Goal: Information Seeking & Learning: Learn about a topic

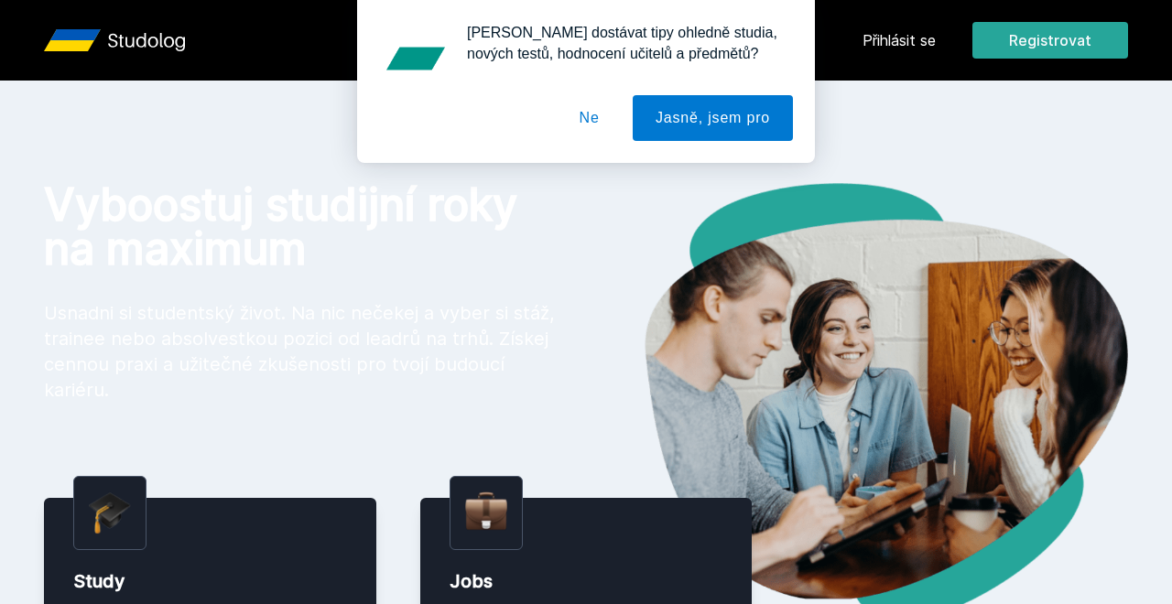
click at [919, 43] on div "Chceš dostávat tipy ohledně studia, nových testů, hodnocení učitelů a předmětů?…" at bounding box center [586, 81] width 1172 height 163
click at [588, 116] on button "Ne" at bounding box center [590, 118] width 66 height 46
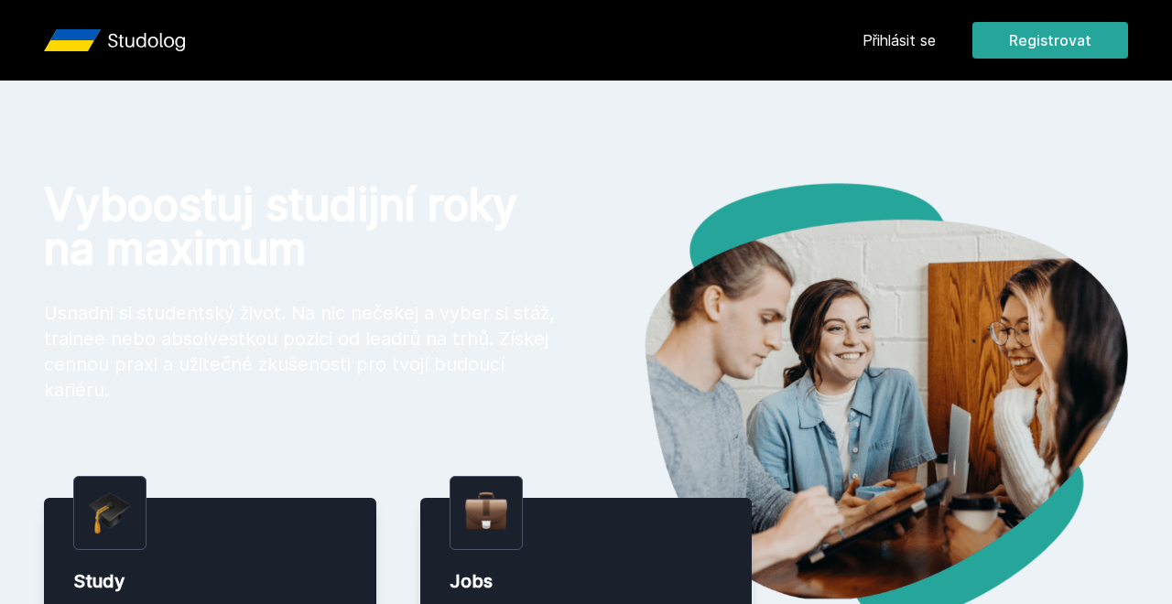
click at [905, 46] on link "Přihlásit se" at bounding box center [898, 40] width 73 height 22
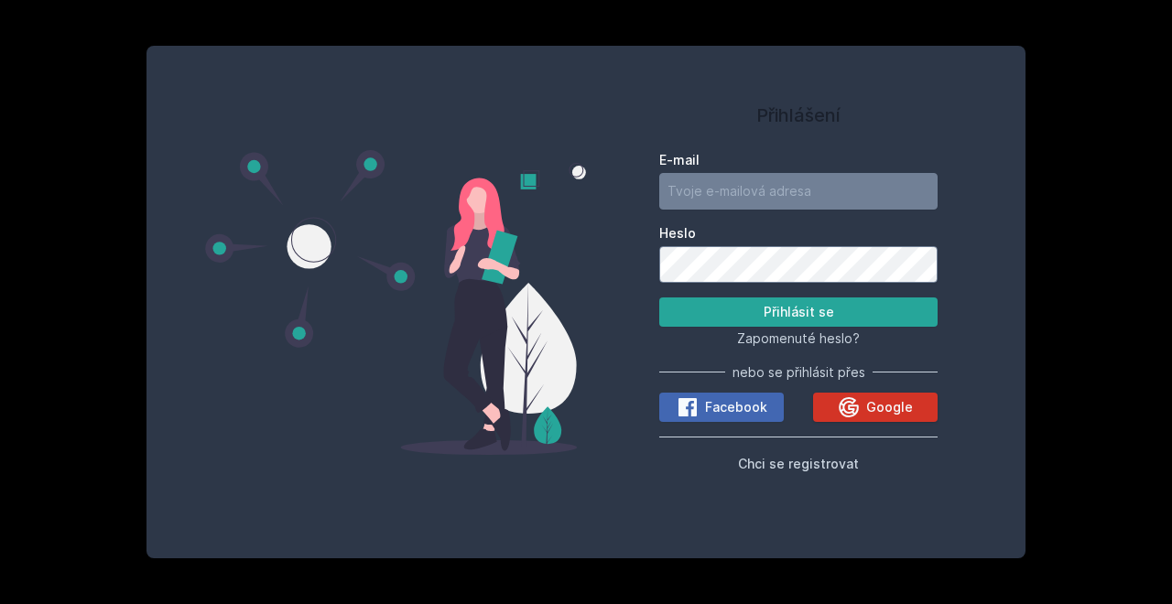
click at [873, 407] on span "Google" at bounding box center [889, 407] width 47 height 18
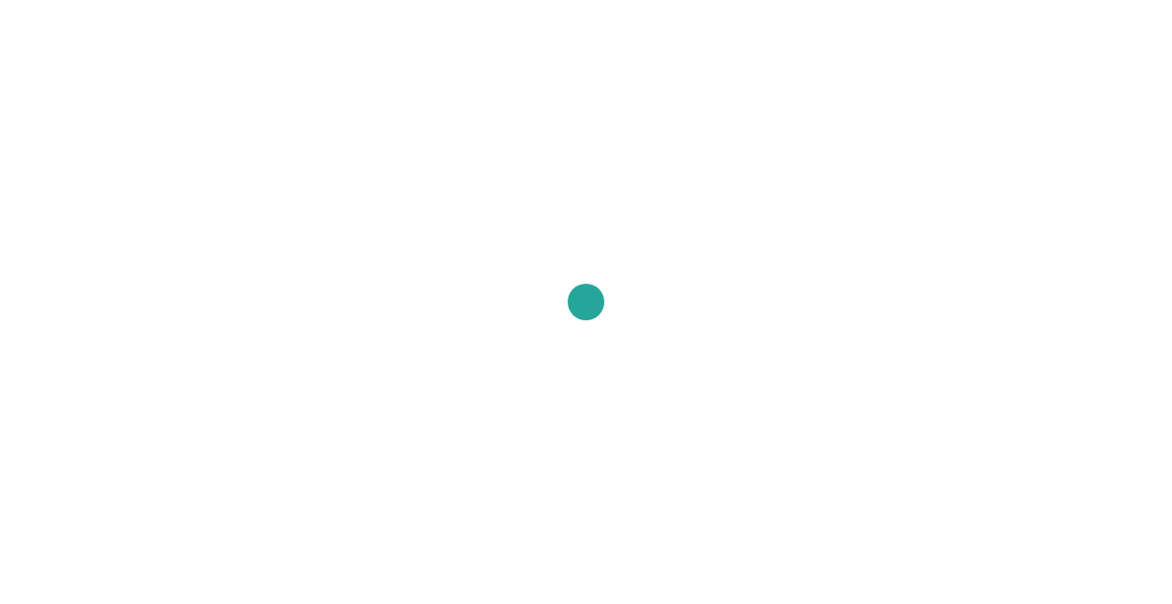
click at [930, 385] on div at bounding box center [586, 302] width 1172 height 604
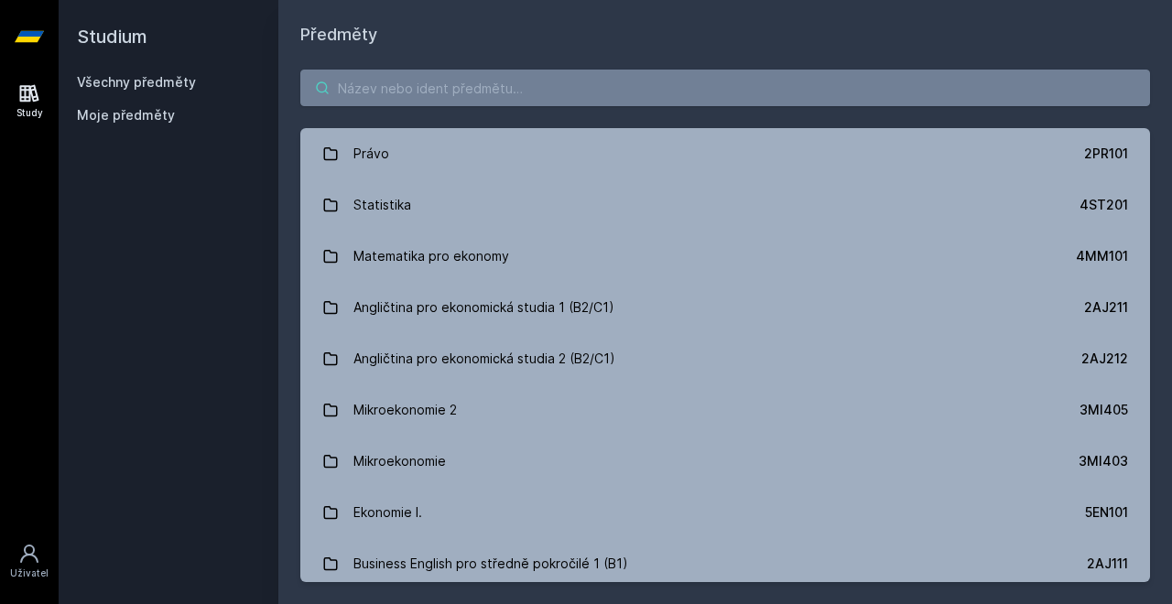
click at [638, 79] on input "search" at bounding box center [725, 88] width 850 height 37
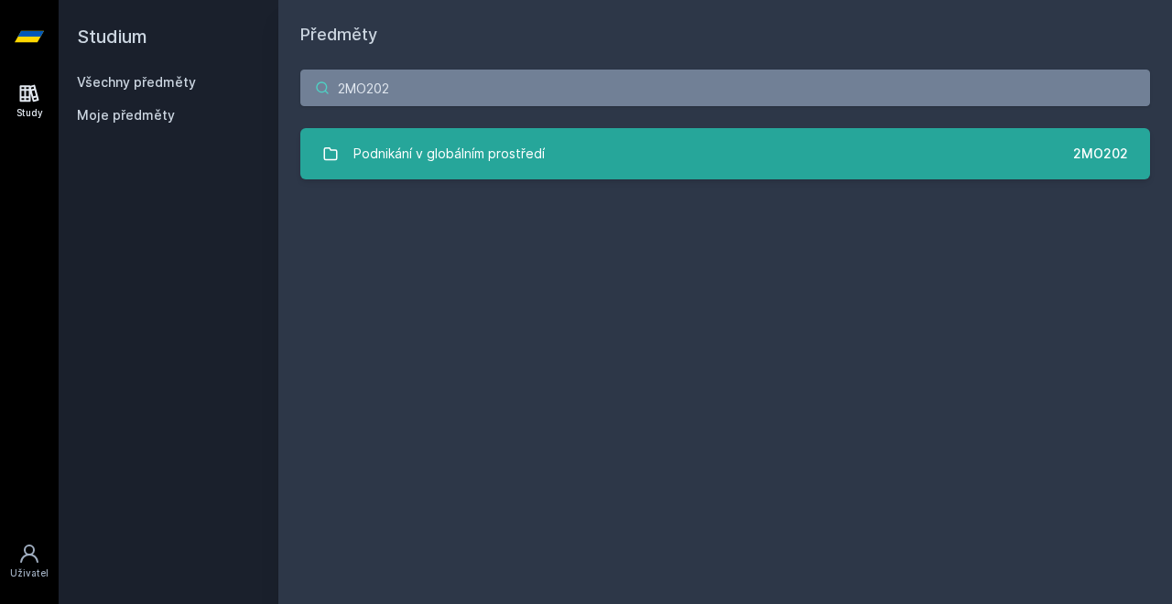
type input "2MO202"
click at [532, 162] on div "Podnikání v globálním prostředí" at bounding box center [448, 154] width 191 height 37
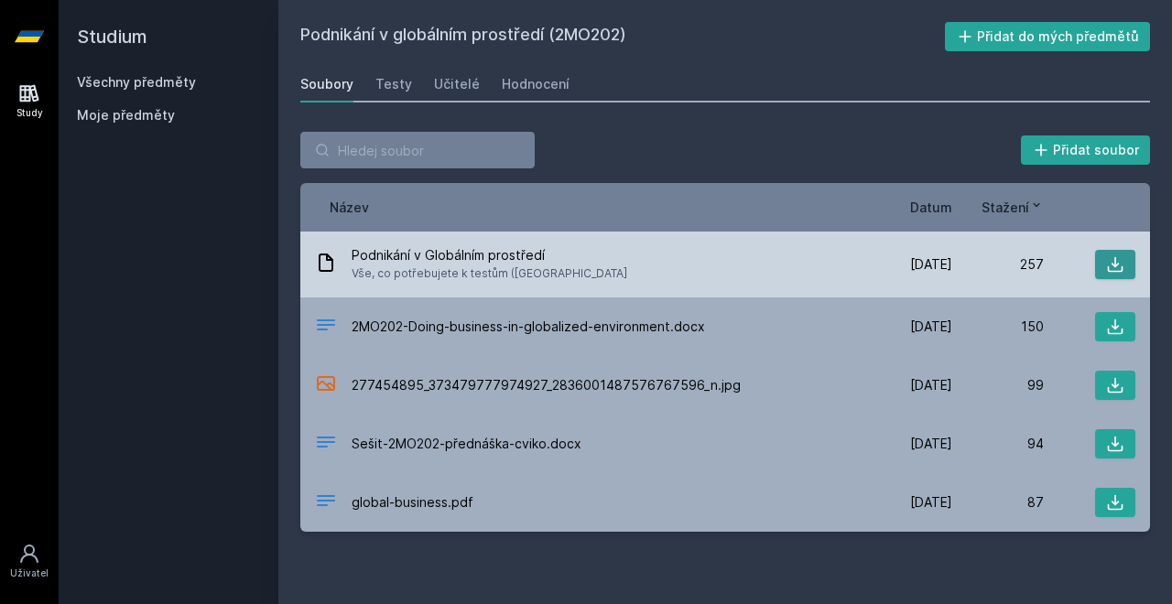
click at [1121, 264] on icon at bounding box center [1115, 264] width 18 height 18
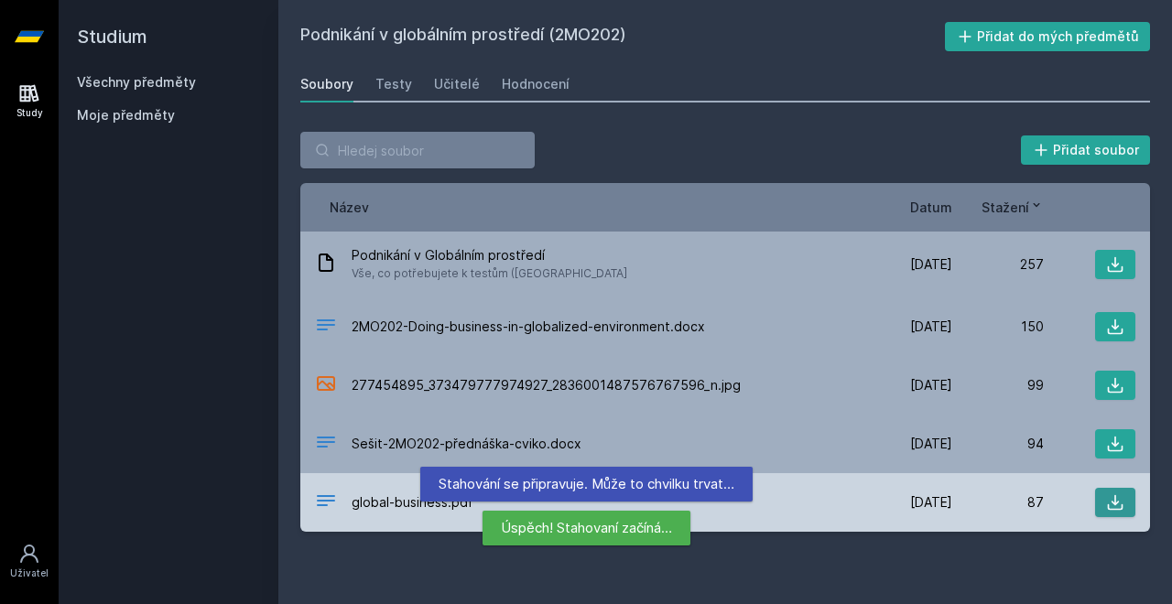
click at [1114, 507] on icon at bounding box center [1115, 502] width 18 height 18
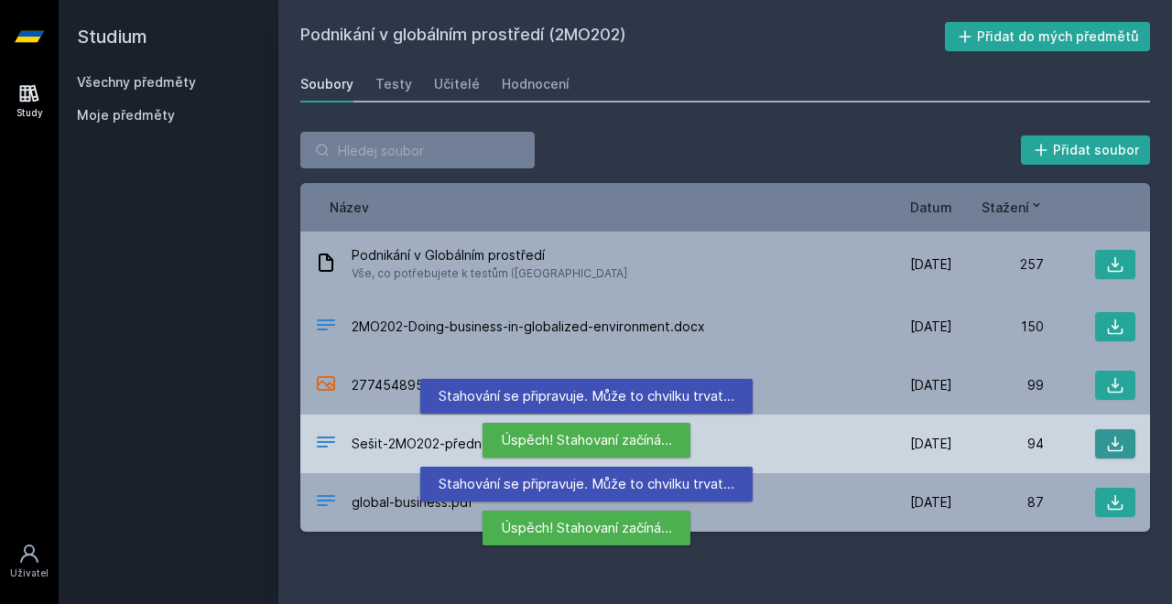
click at [1112, 441] on icon at bounding box center [1115, 444] width 18 height 18
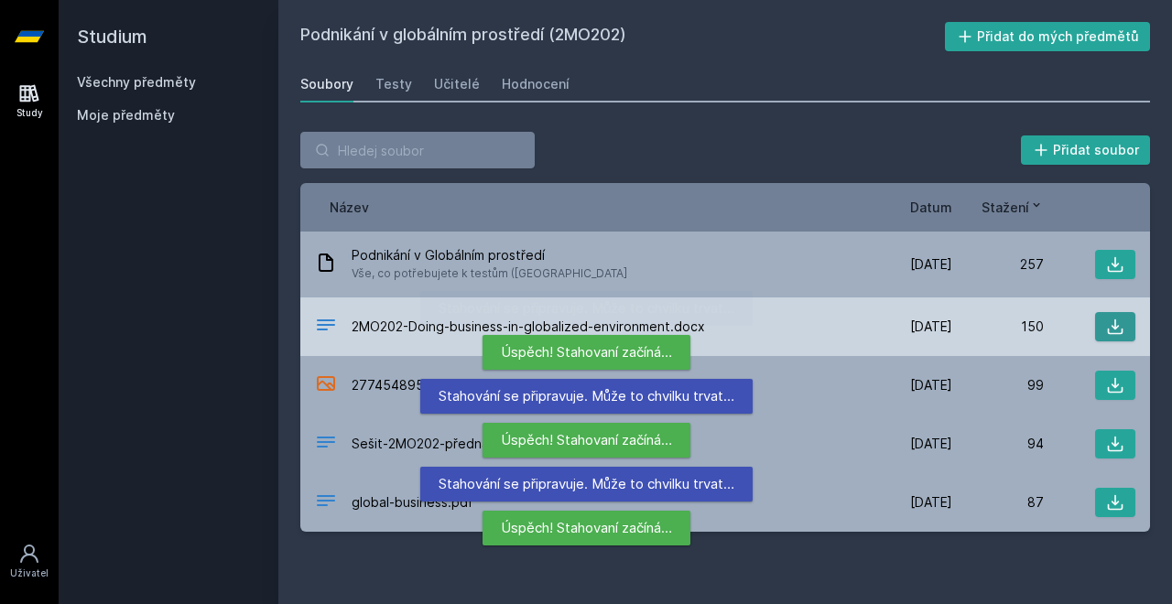
click at [1121, 319] on icon at bounding box center [1115, 327] width 18 height 18
